Goal: Information Seeking & Learning: Find specific page/section

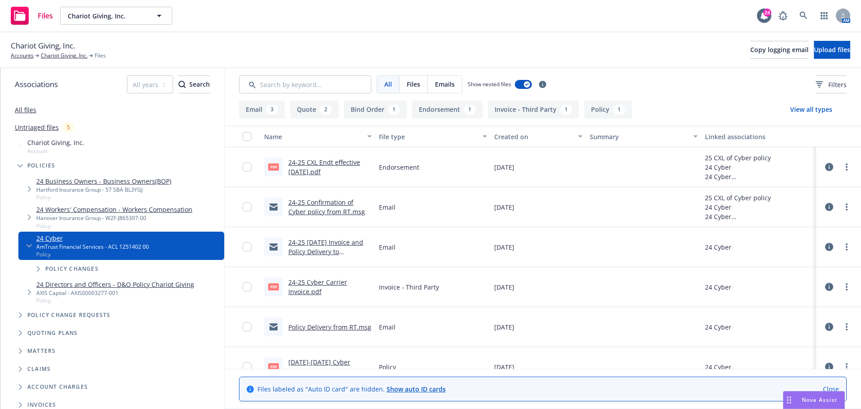
click at [331, 203] on link "24-25 Confirmation of Cyber policy from RT.msg" at bounding box center [326, 207] width 77 height 18
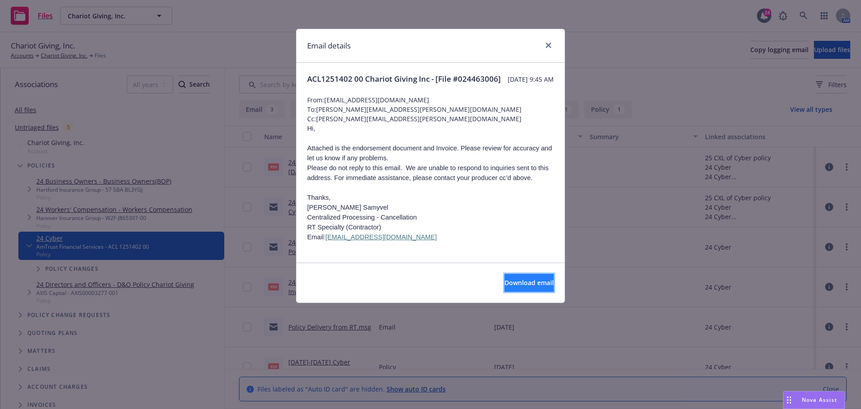
click at [511, 287] on span "Download email" at bounding box center [528, 282] width 49 height 9
click at [549, 40] on link "close" at bounding box center [548, 45] width 11 height 11
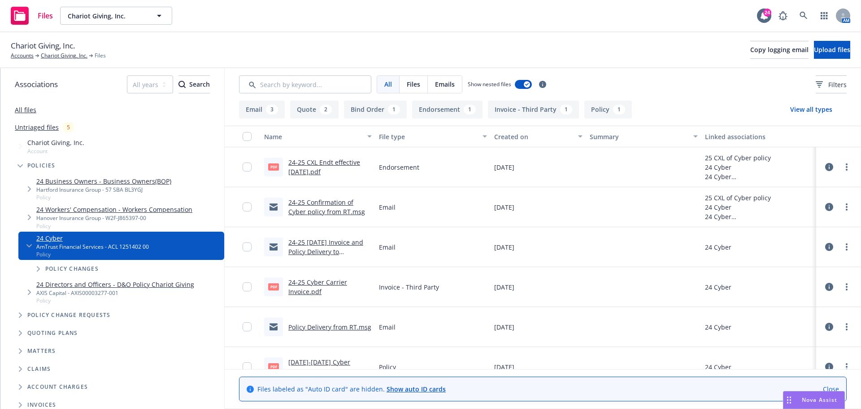
click at [550, 40] on div "Chariot Giving, Inc. Accounts Chariot Giving, Inc. Files Copy logging email Upl…" at bounding box center [430, 50] width 839 height 20
click at [505, 32] on div "Files Chariot Giving, Inc. Chariot Giving, Inc. 24 AM" at bounding box center [430, 16] width 861 height 32
click at [357, 25] on div "Files Chariot Giving, Inc. Chariot Giving, Inc. 24 AM" at bounding box center [430, 16] width 861 height 32
click at [800, 14] on icon at bounding box center [804, 16] width 8 height 8
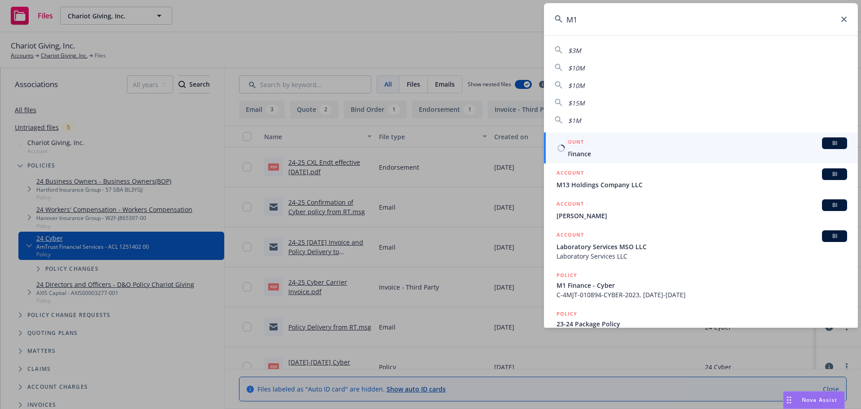
type input "M1"
click at [834, 139] on div "BI" at bounding box center [834, 143] width 25 height 12
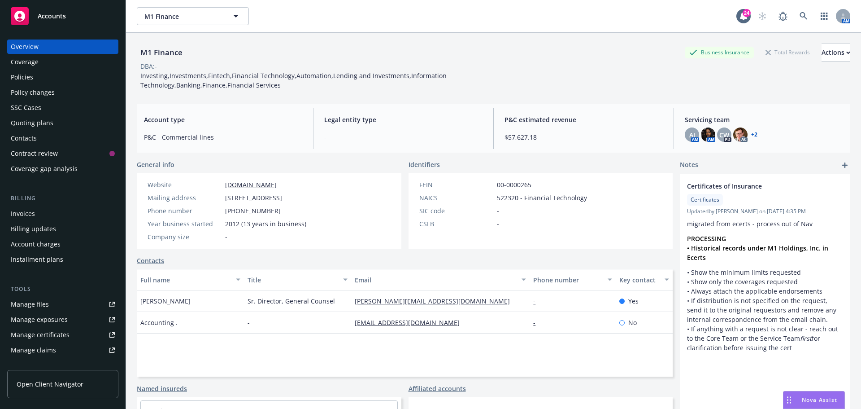
click at [220, 46] on div "M1 Finance Business Insurance Total Rewards Actions" at bounding box center [493, 52] width 713 height 18
click at [84, 70] on div "Policies" at bounding box center [63, 77] width 104 height 14
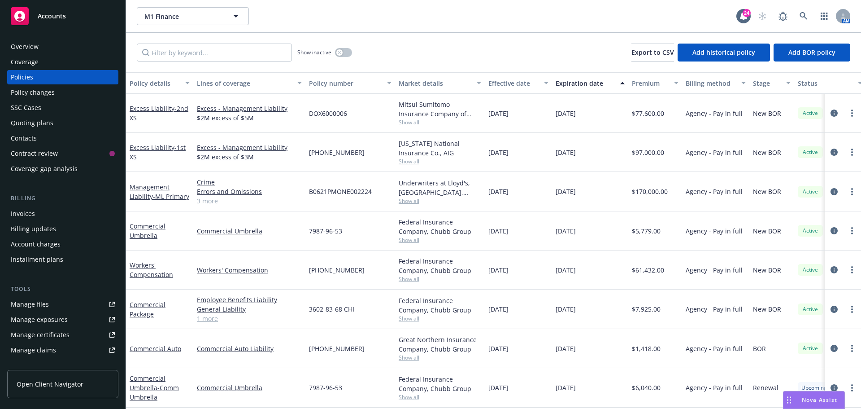
scroll to position [81, 0]
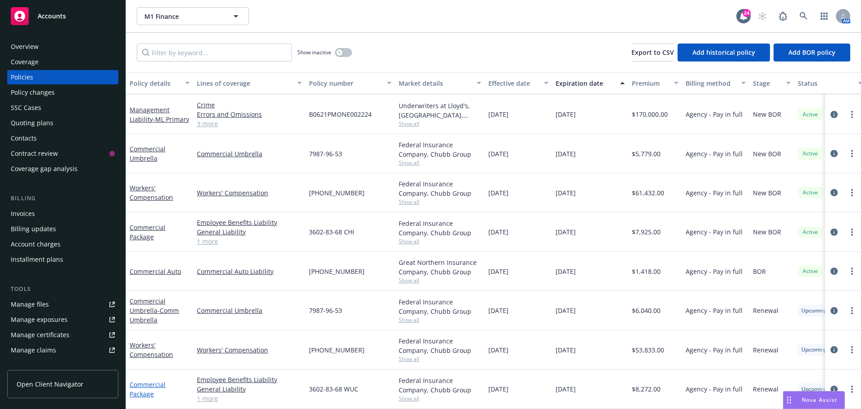
click at [140, 380] on link "Commercial Package" at bounding box center [148, 389] width 36 height 18
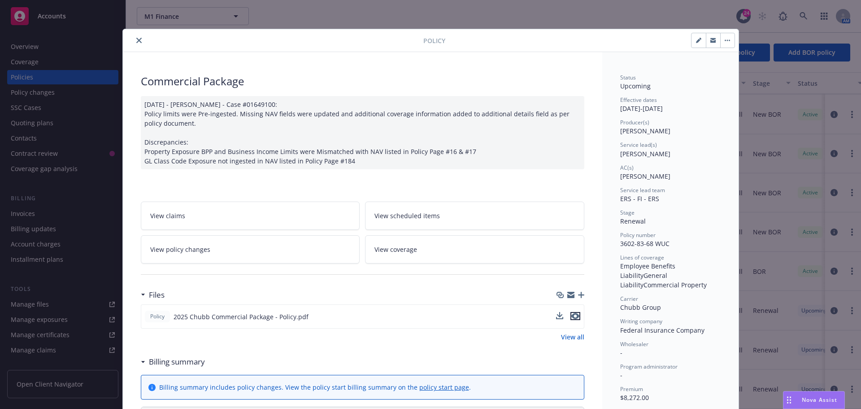
click at [571, 316] on icon "preview file" at bounding box center [575, 316] width 8 height 6
click at [136, 42] on icon "close" at bounding box center [138, 40] width 5 height 5
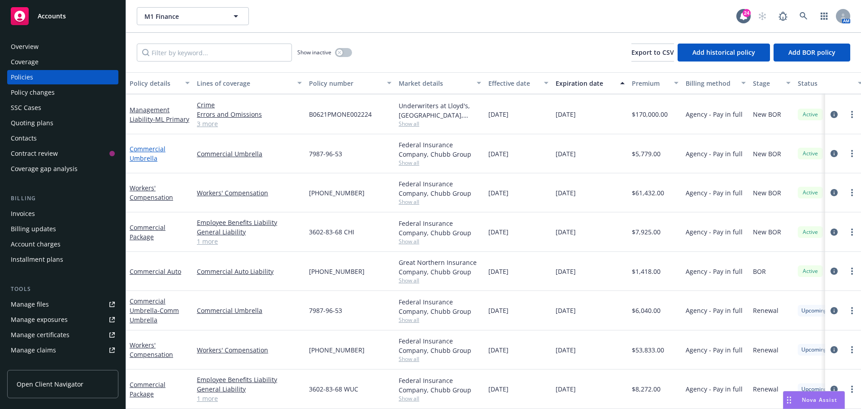
click at [141, 148] on link "Commercial Umbrella" at bounding box center [148, 153] width 36 height 18
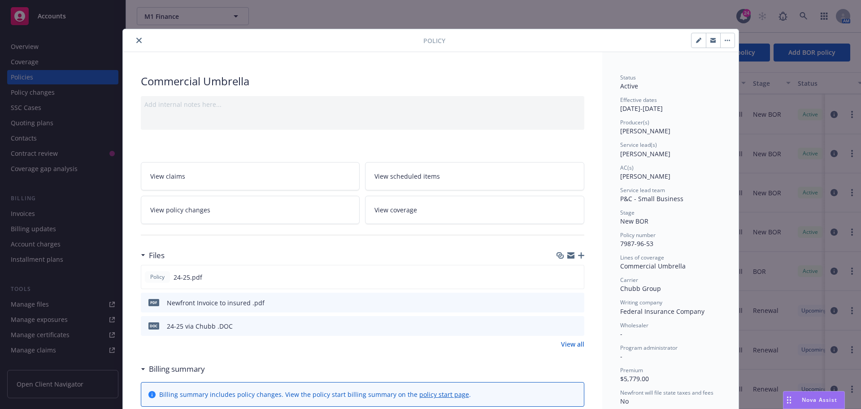
click at [138, 40] on button "close" at bounding box center [139, 40] width 11 height 11
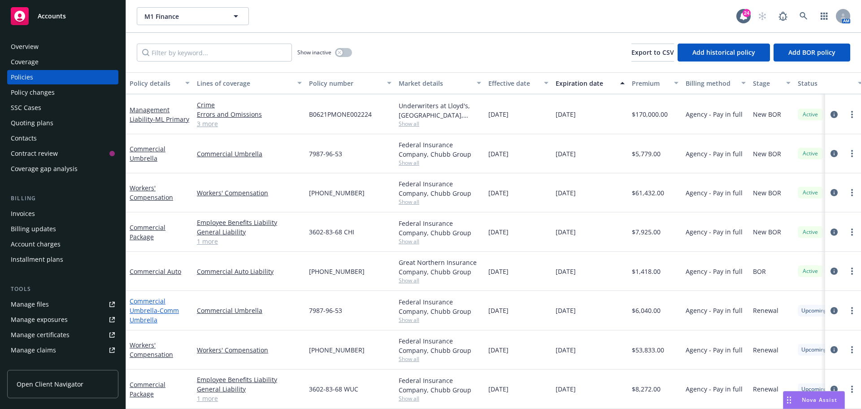
click at [154, 306] on link "Commercial Umbrella - Comm Umbrella" at bounding box center [154, 309] width 49 height 27
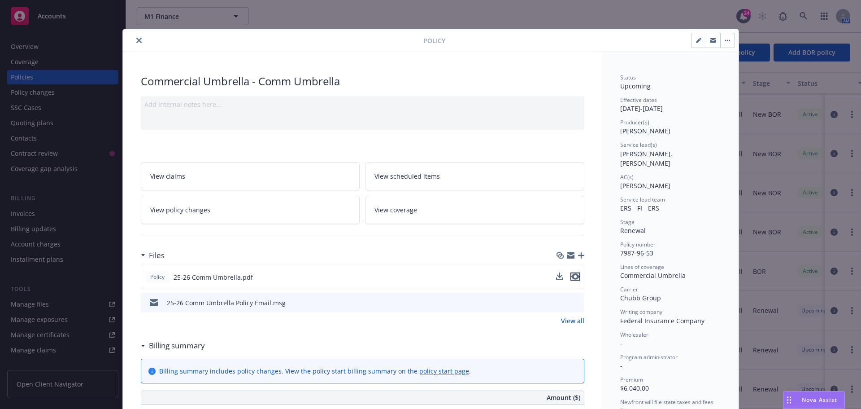
click at [571, 276] on icon "preview file" at bounding box center [575, 276] width 8 height 6
click at [136, 40] on icon "close" at bounding box center [138, 40] width 5 height 5
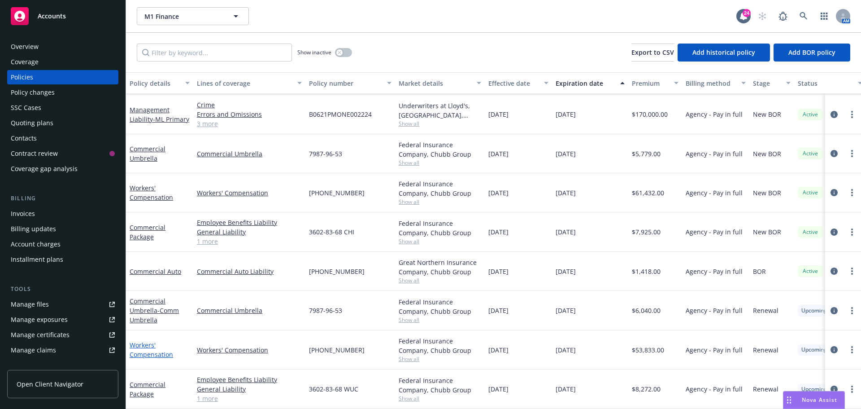
click at [167, 348] on link "Workers' Compensation" at bounding box center [151, 349] width 43 height 18
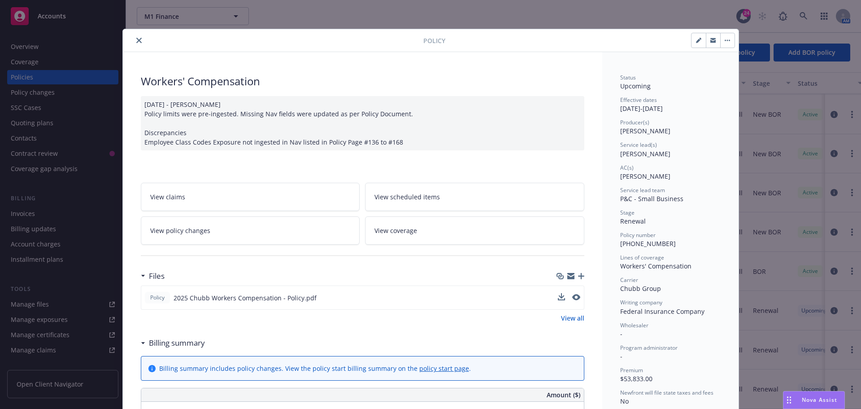
click at [577, 292] on div "Policy 2025 Chubb Workers Compensation - Policy.pdf" at bounding box center [362, 297] width 443 height 24
click at [572, 297] on icon "preview file" at bounding box center [575, 297] width 8 height 6
click at [136, 45] on button "close" at bounding box center [139, 40] width 11 height 11
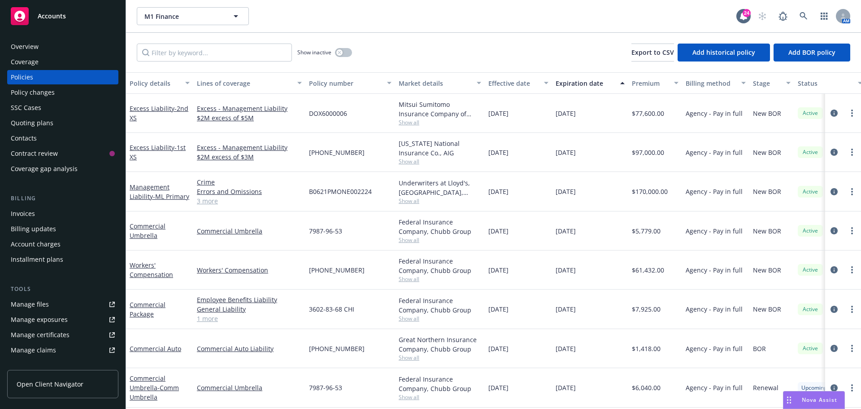
click at [398, 43] on div "Show inactive Export to CSV Add historical policy Add BOR policy" at bounding box center [493, 52] width 735 height 39
drag, startPoint x: 379, startPoint y: 46, endPoint x: 273, endPoint y: 39, distance: 107.0
click at [378, 46] on div "Show inactive Export to CSV Add historical policy Add BOR policy" at bounding box center [493, 52] width 735 height 39
click at [270, 37] on div "Show inactive Export to CSV Add historical policy Add BOR policy" at bounding box center [493, 52] width 735 height 39
click at [269, 29] on div "M1 Finance M1 Finance 24 AM" at bounding box center [493, 16] width 735 height 32
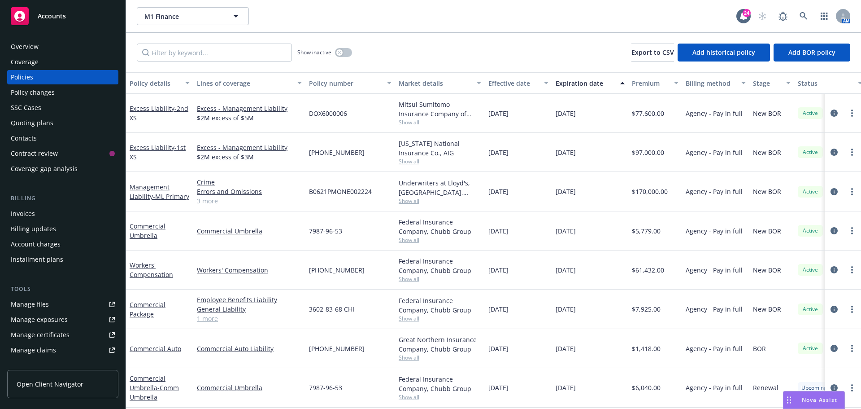
click at [252, 27] on div "M1 Finance M1 Finance 24 AM" at bounding box center [493, 16] width 735 height 32
click at [371, 11] on div "M1 Finance M1 Finance" at bounding box center [437, 16] width 600 height 18
click at [502, 32] on div "M1 Finance M1 Finance 24 AM" at bounding box center [493, 16] width 735 height 32
